Goal: Task Accomplishment & Management: Use online tool/utility

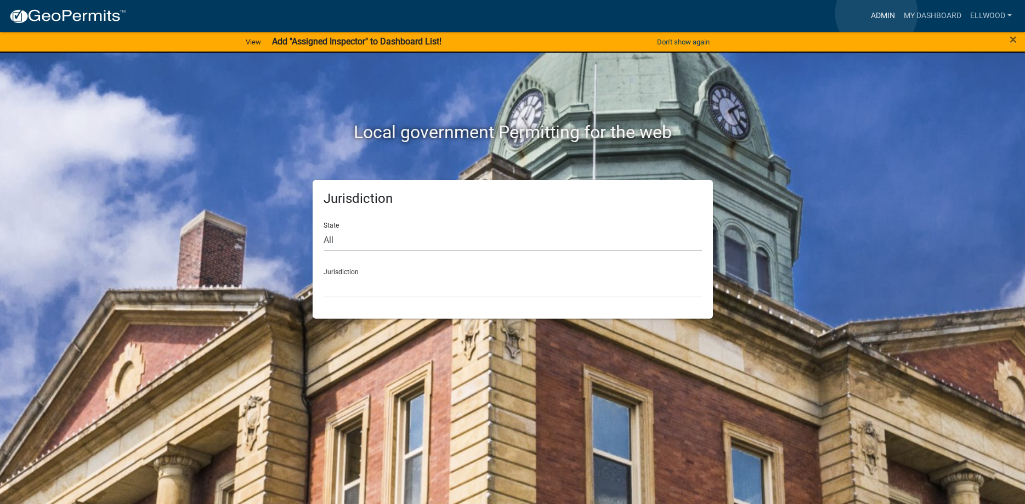
click at [876, 13] on link "Admin" at bounding box center [882, 15] width 33 height 21
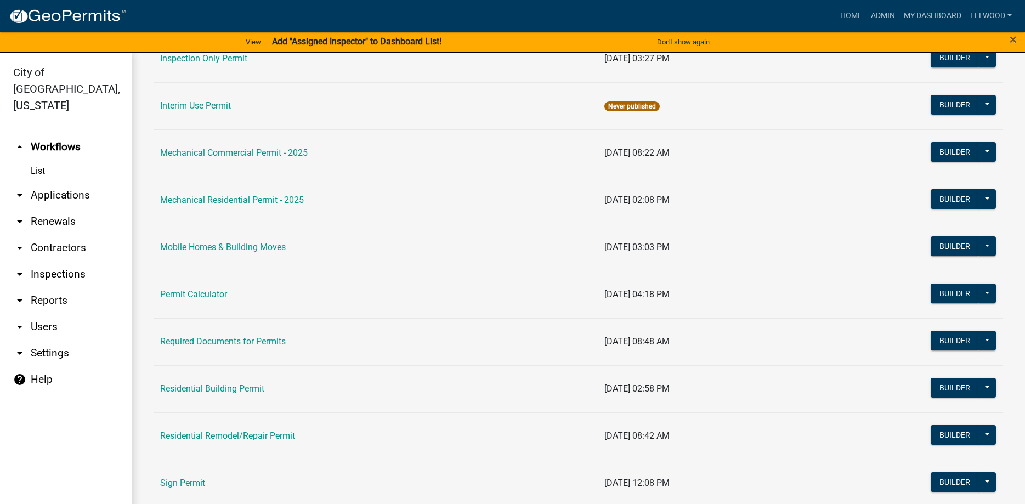
scroll to position [563, 0]
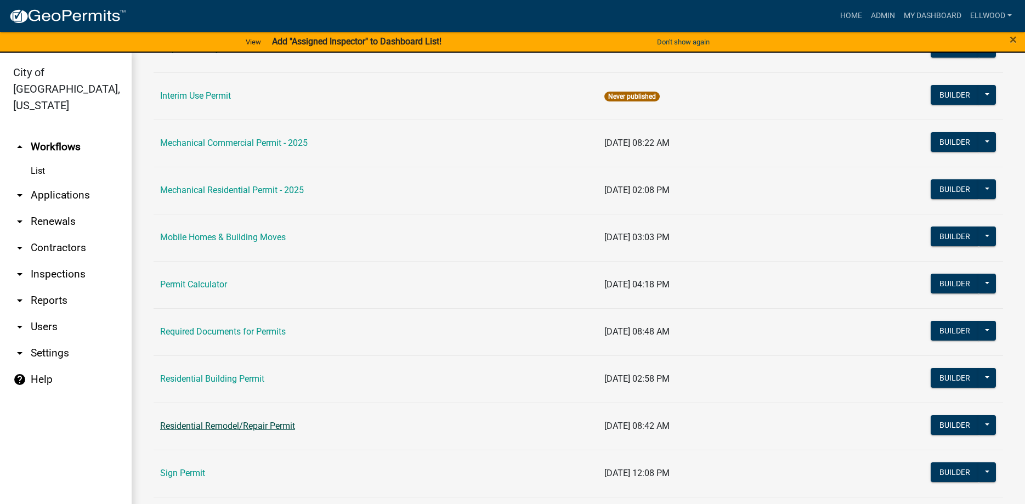
click at [202, 425] on link "Residential Remodel/Repair Permit" at bounding box center [227, 426] width 135 height 10
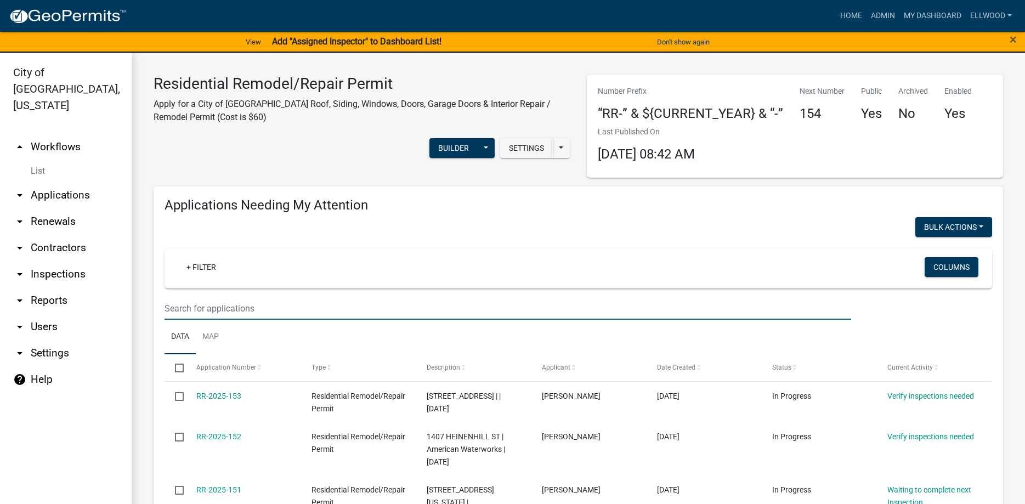
click at [195, 304] on input "text" at bounding box center [508, 308] width 687 height 22
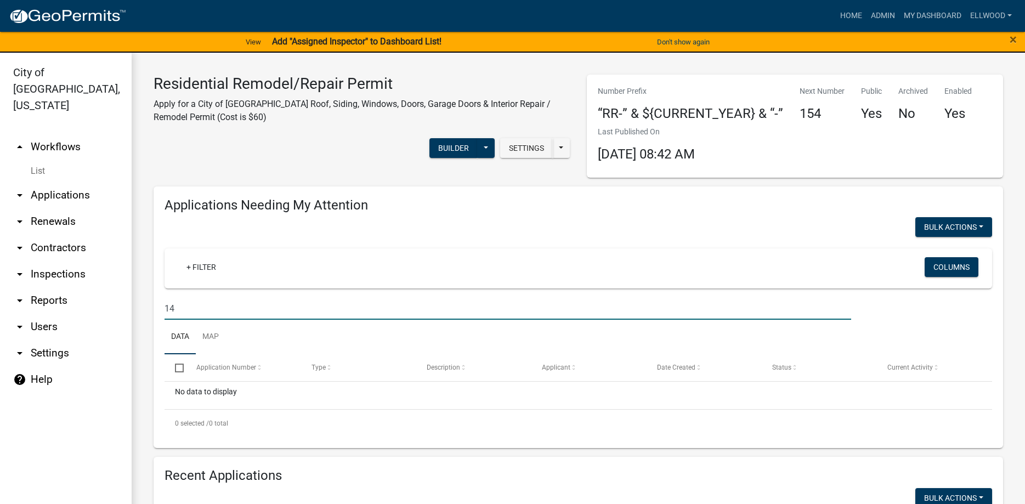
type input "1"
type input "1401 north german"
click at [874, 12] on link "Admin" at bounding box center [882, 15] width 33 height 21
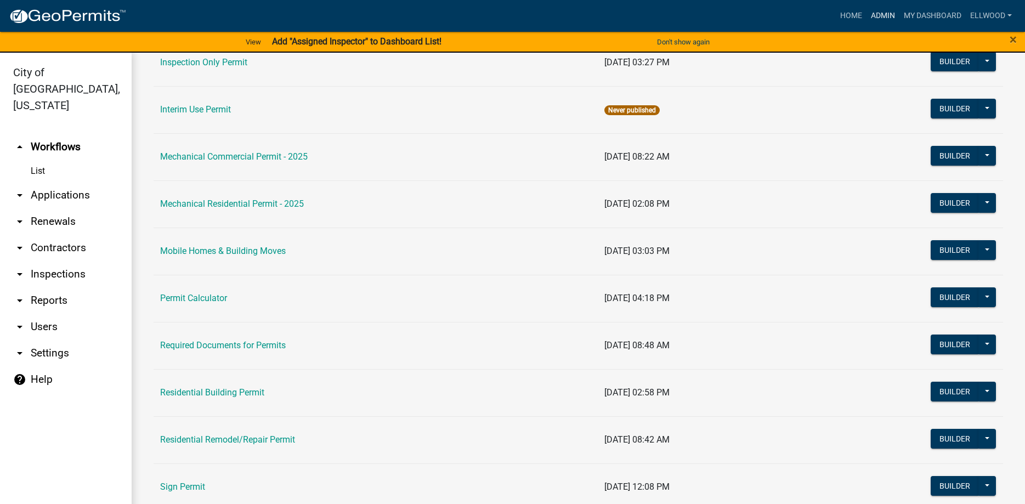
scroll to position [563, 0]
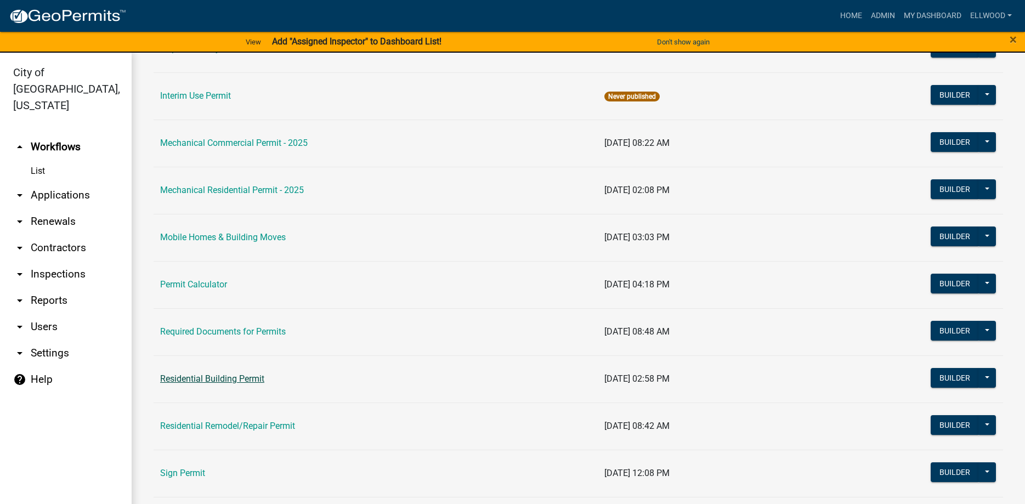
click at [219, 382] on link "Residential Building Permit" at bounding box center [212, 378] width 104 height 10
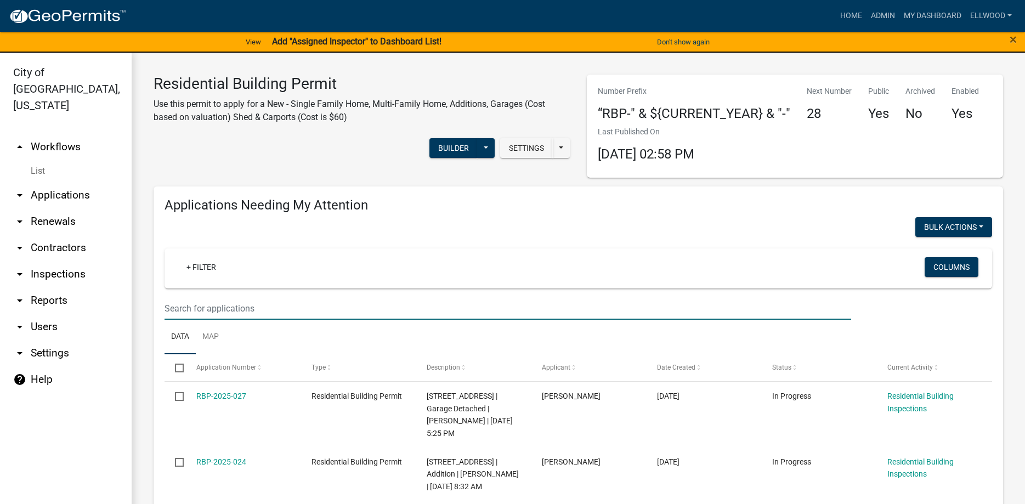
click at [200, 316] on input "text" at bounding box center [508, 308] width 687 height 22
type input "1401"
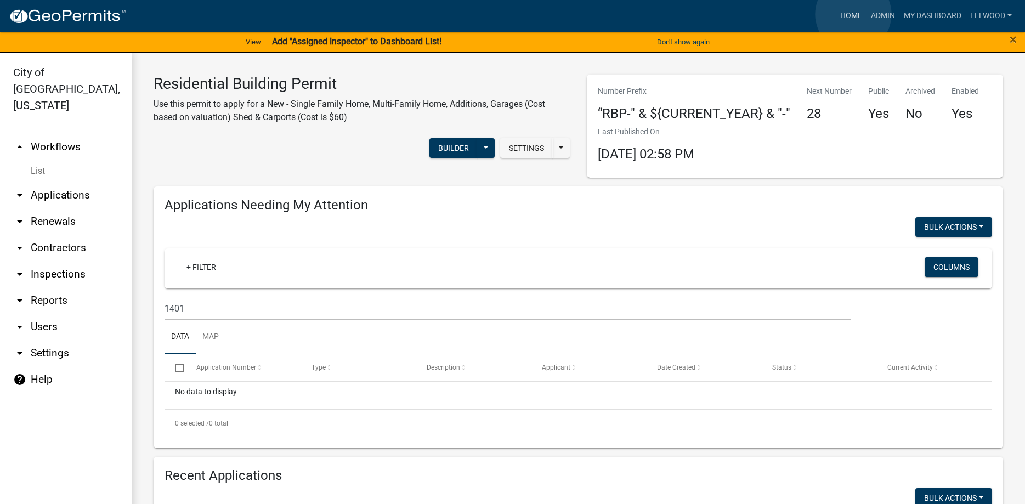
click at [853, 14] on link "Home" at bounding box center [851, 15] width 31 height 21
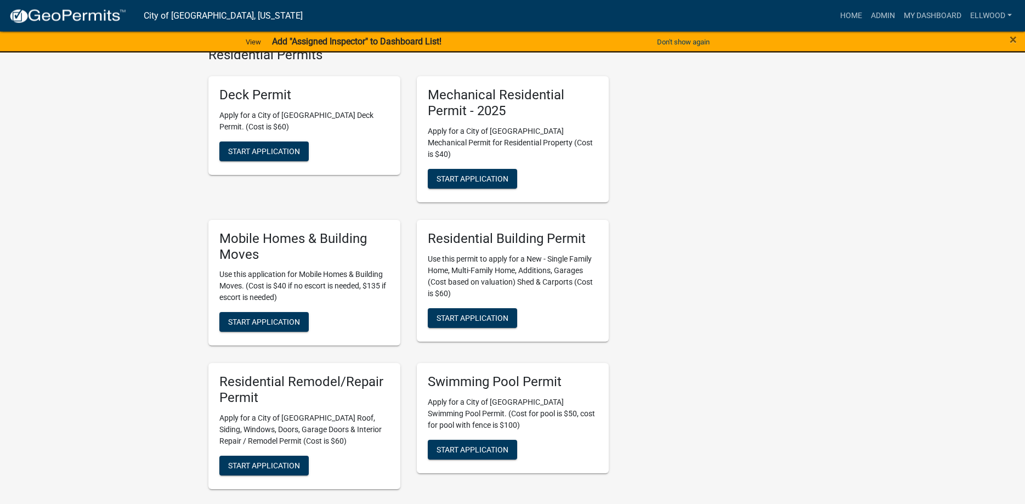
scroll to position [447, 0]
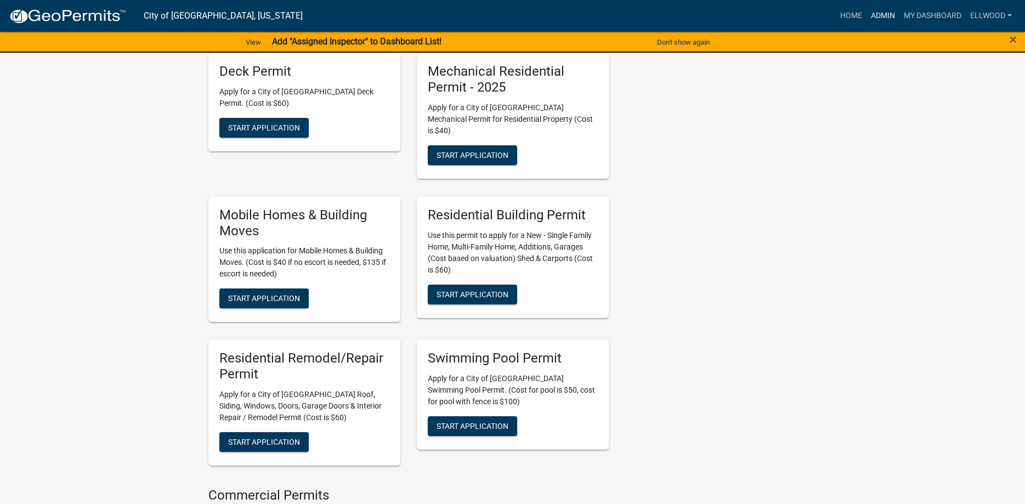
click at [881, 16] on link "Admin" at bounding box center [882, 15] width 33 height 21
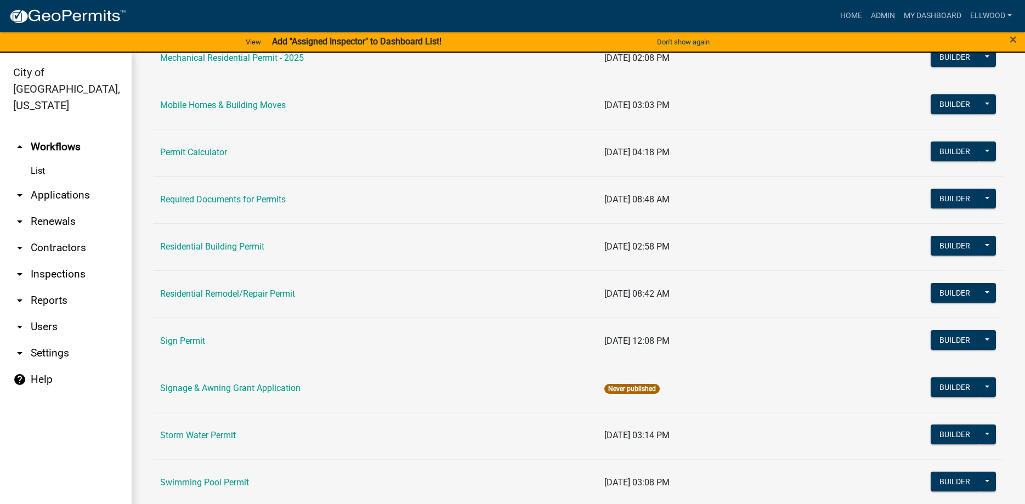
scroll to position [750, 0]
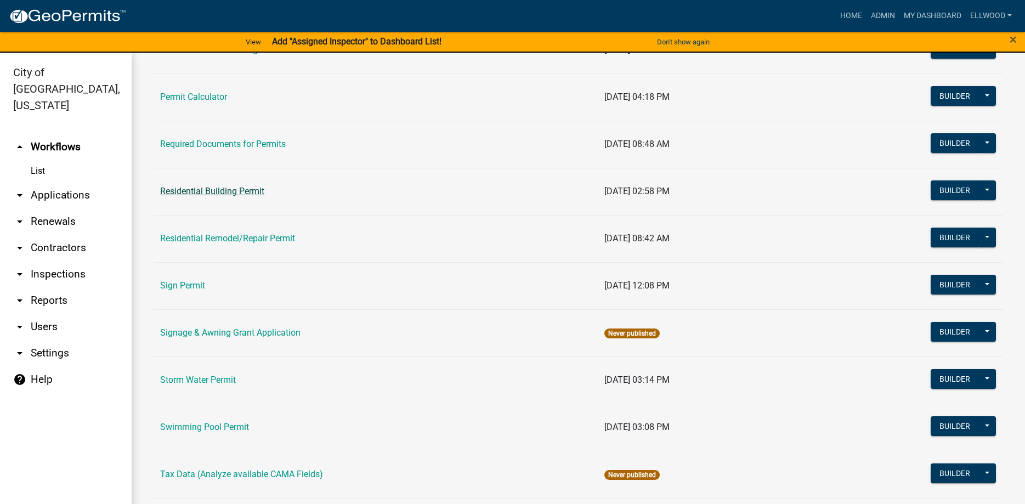
click at [213, 190] on link "Residential Building Permit" at bounding box center [212, 191] width 104 height 10
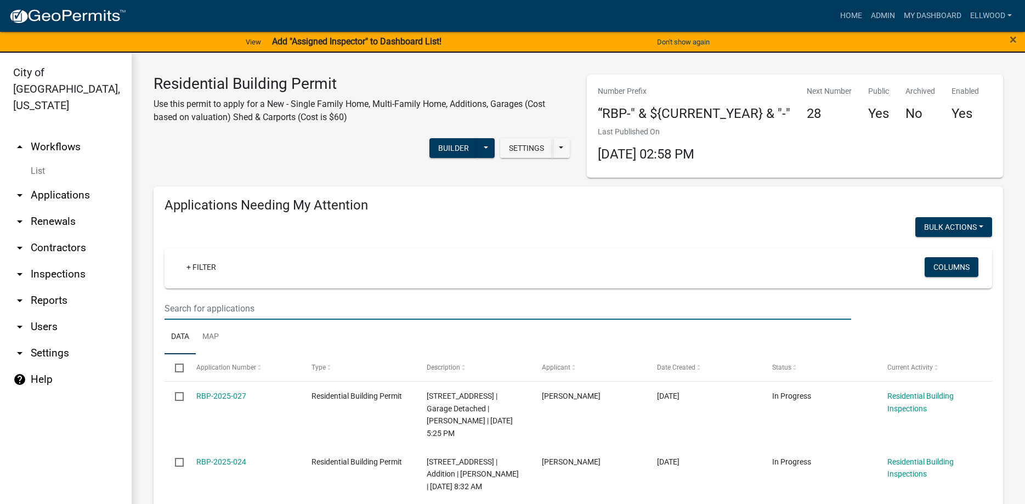
click at [219, 306] on input "text" at bounding box center [508, 308] width 687 height 22
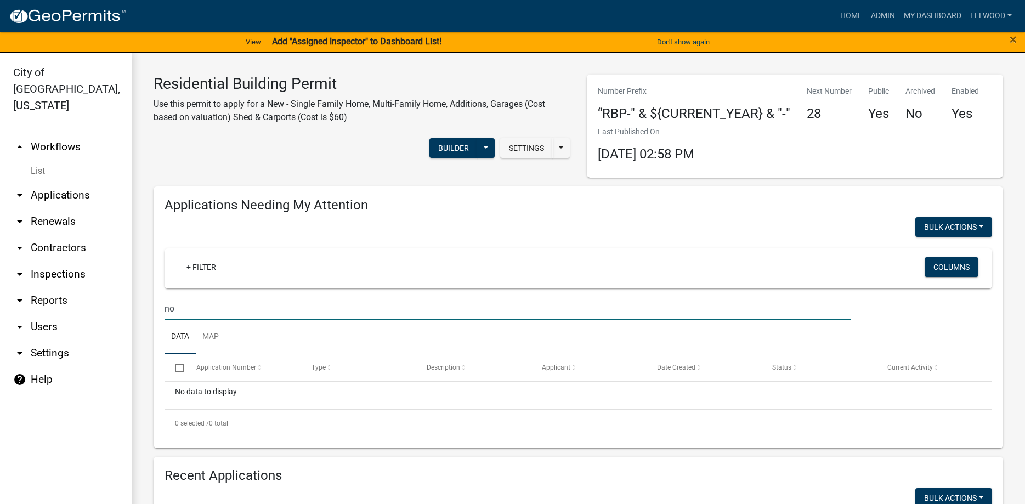
type input "n"
type input "g"
type input "G"
